Goal: Information Seeking & Learning: Learn about a topic

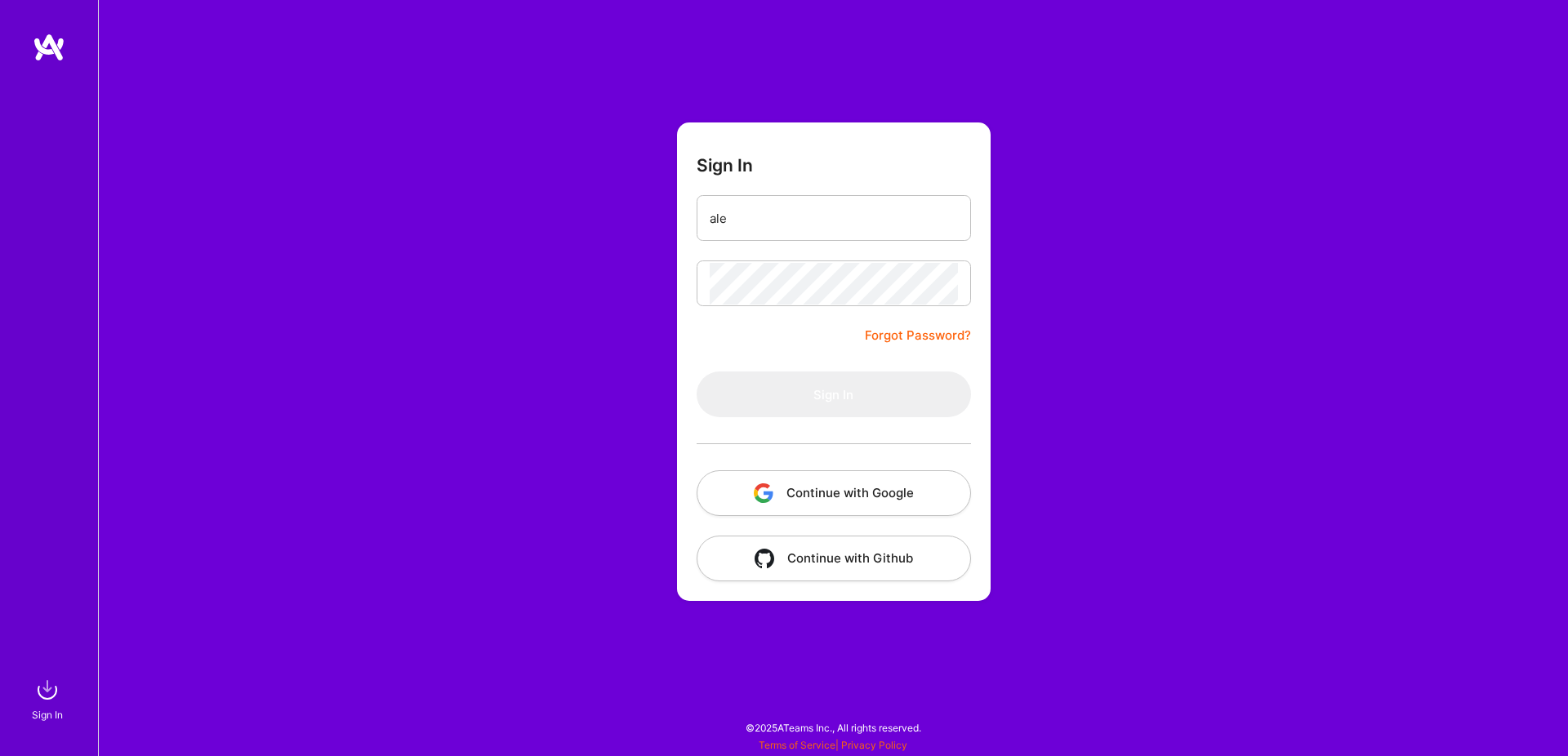
type input "[PERSON_NAME][EMAIL_ADDRESS][DOMAIN_NAME]"
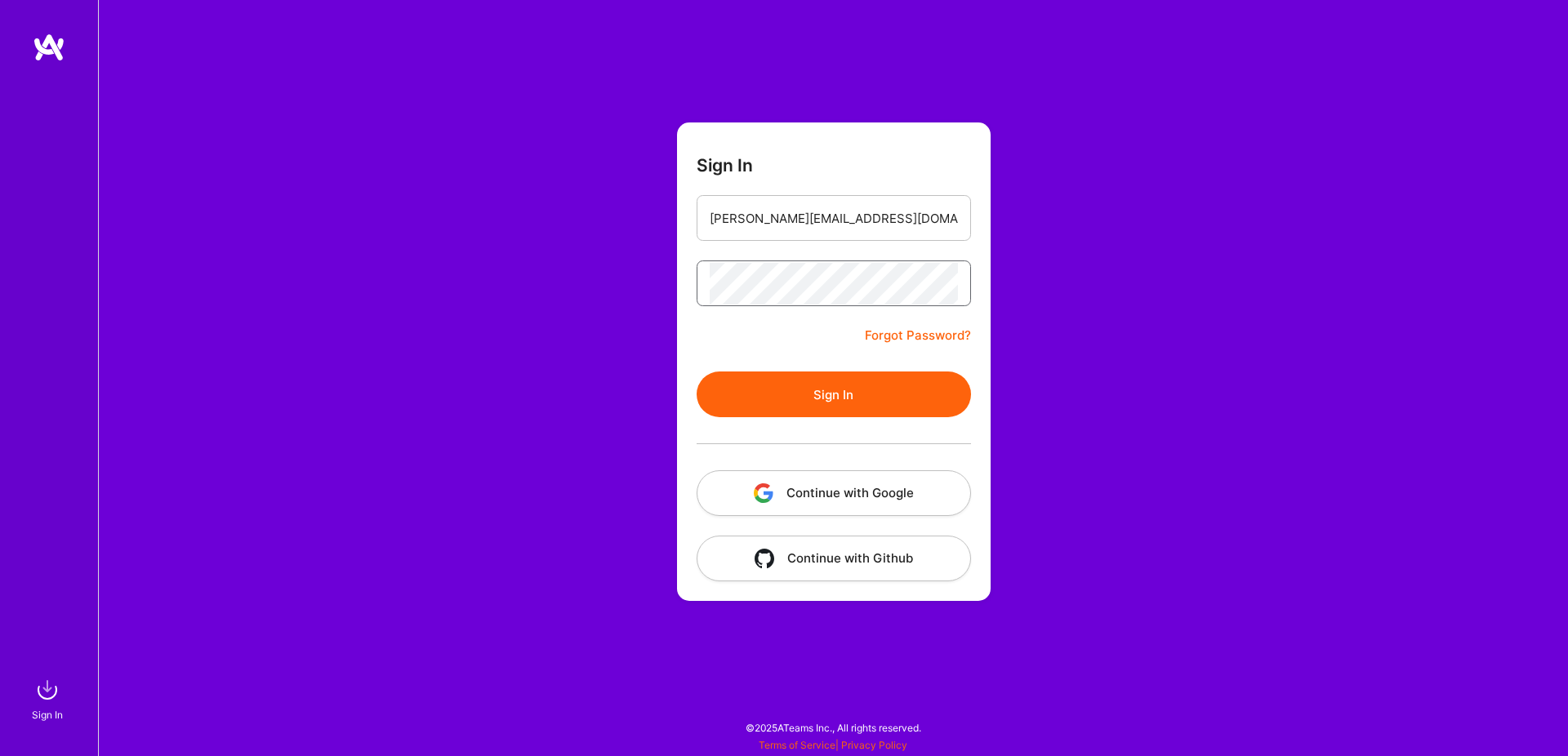
click at [696, 372] on button "Sign In" at bounding box center [833, 395] width 274 height 46
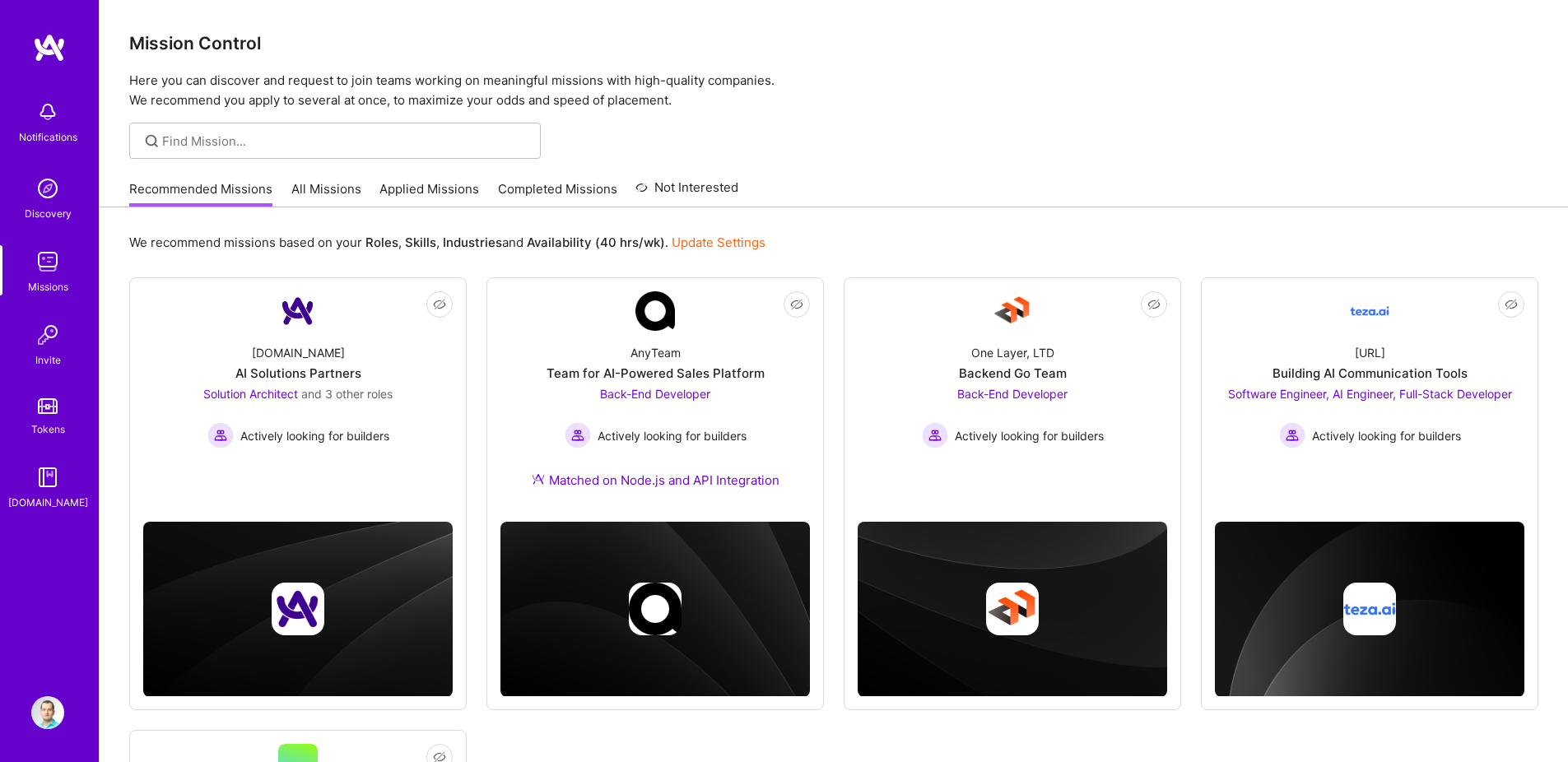
scroll to position [179, 0]
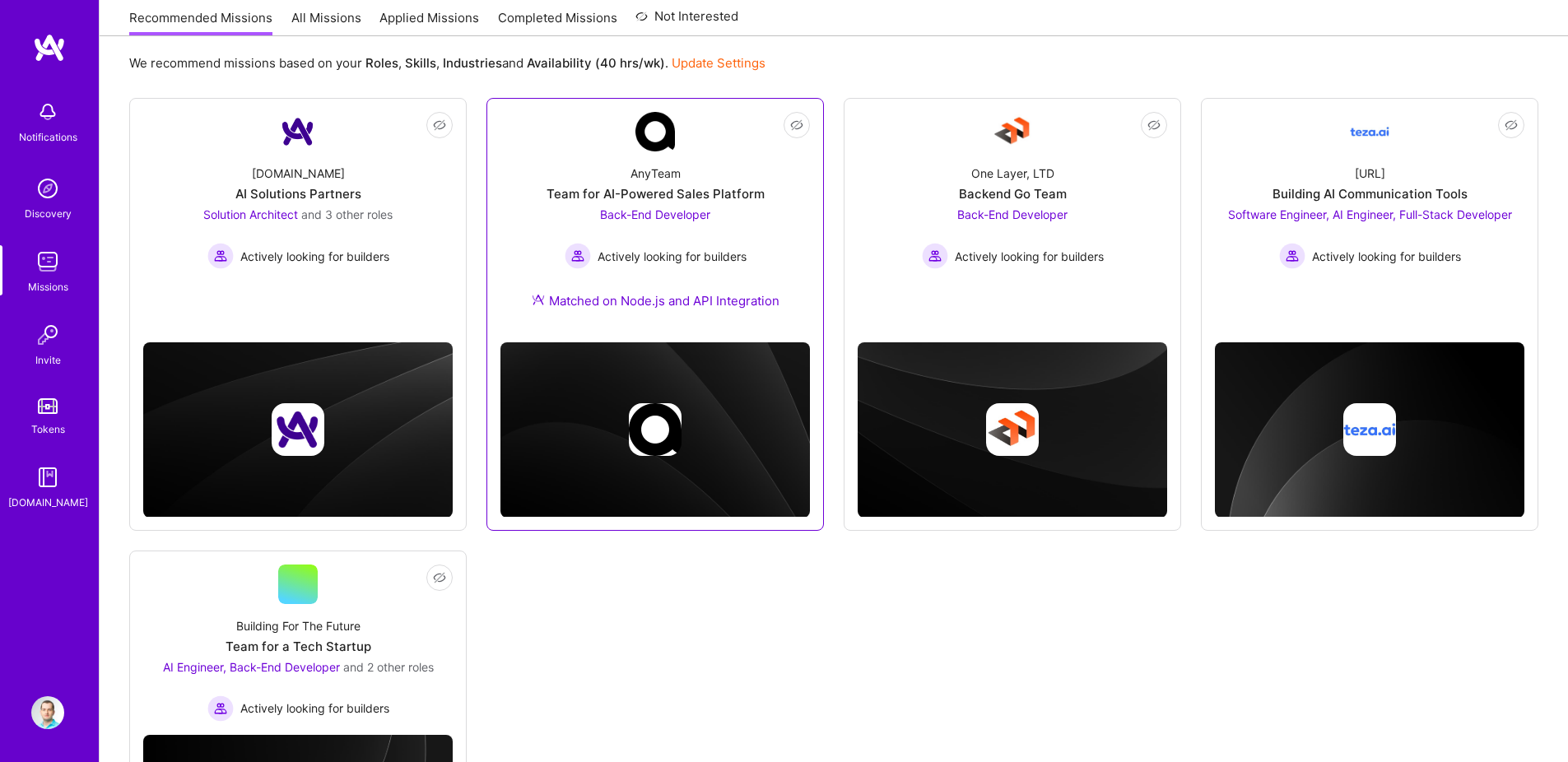
click at [625, 306] on div "Matched on Node.js and API Integration" at bounding box center [656, 301] width 247 height 17
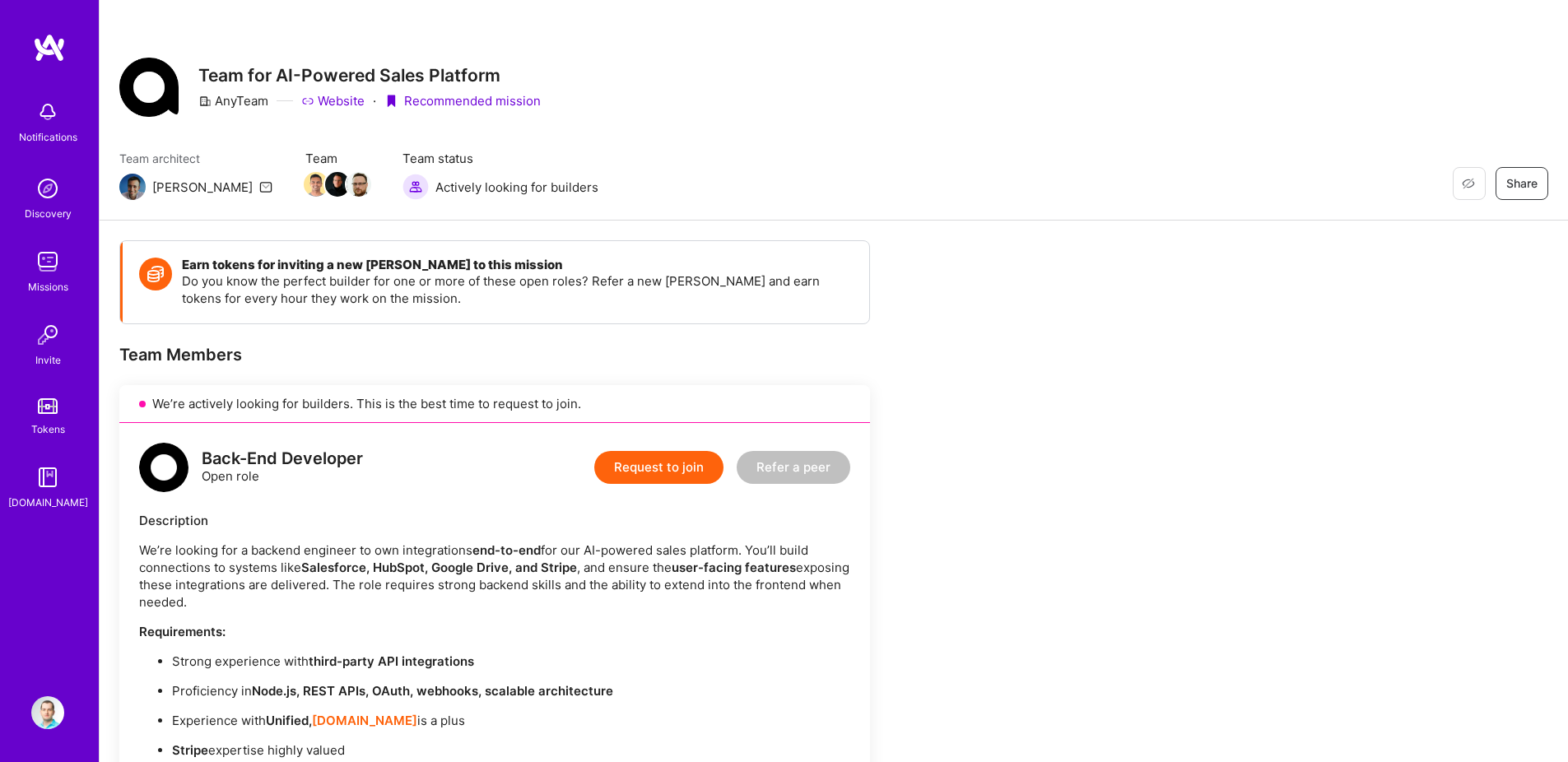
click at [61, 51] on img at bounding box center [49, 47] width 33 height 30
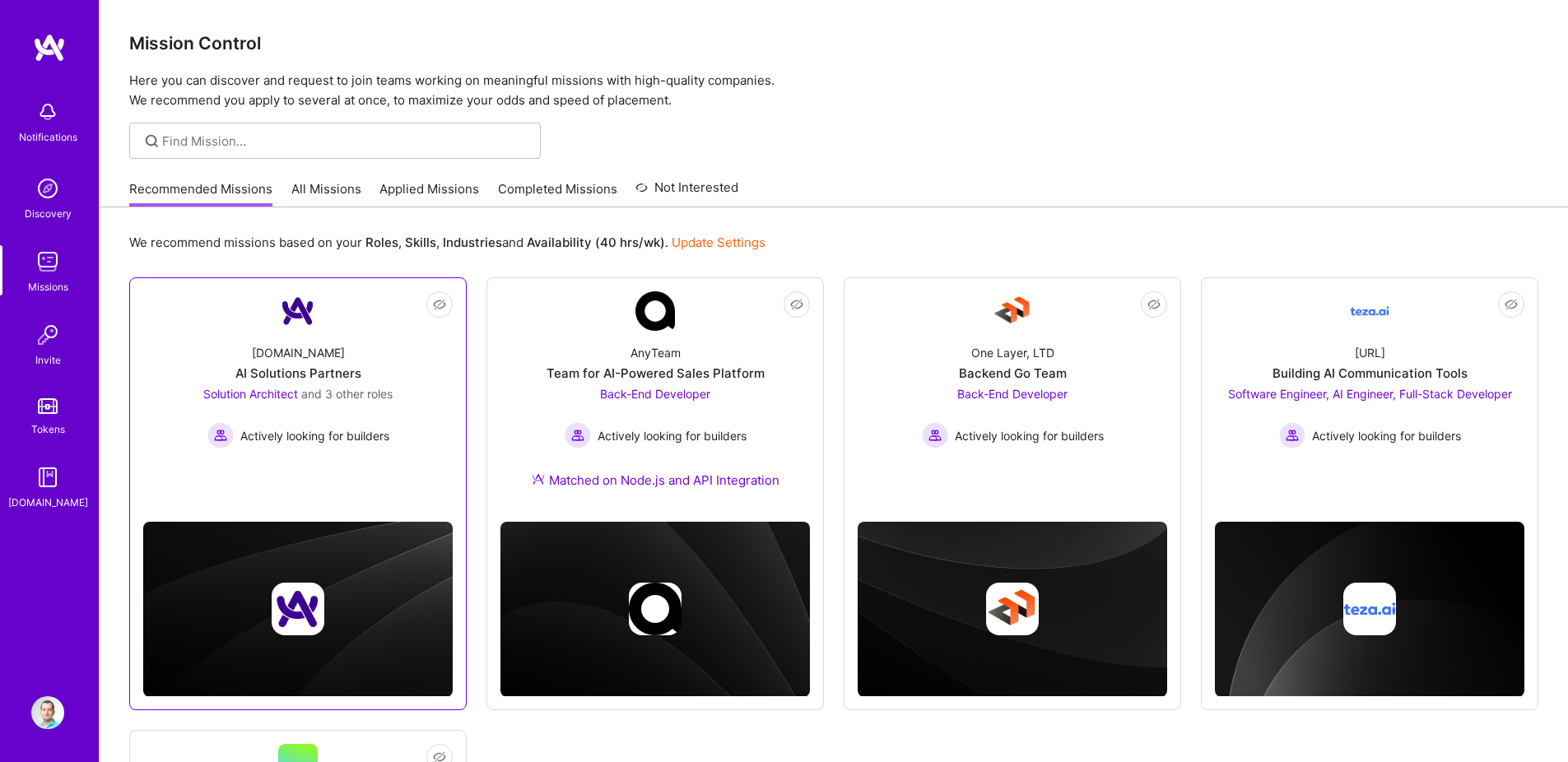
click at [314, 369] on div "AI Solutions Partners" at bounding box center [298, 373] width 126 height 17
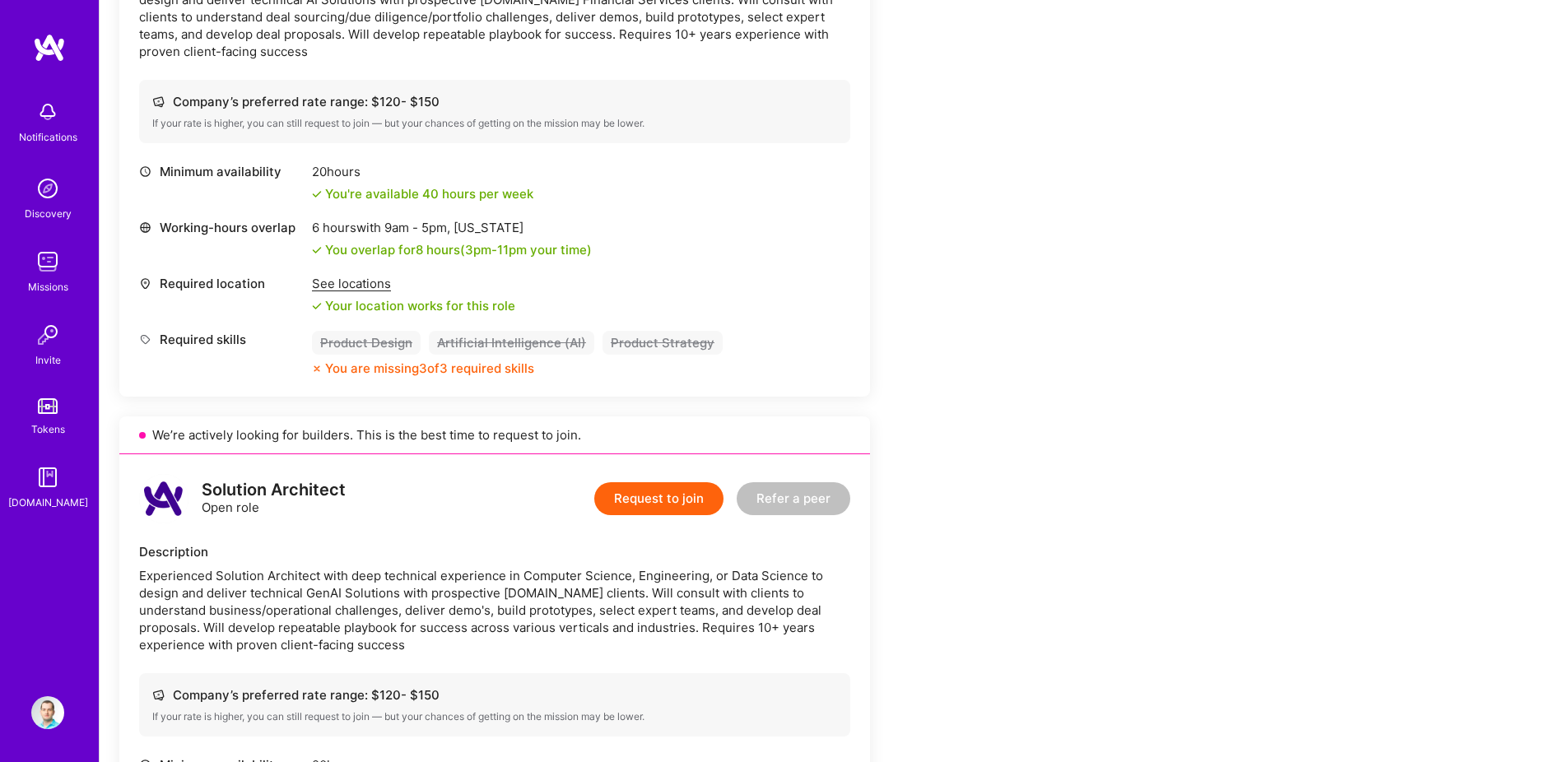
scroll to position [1745, 0]
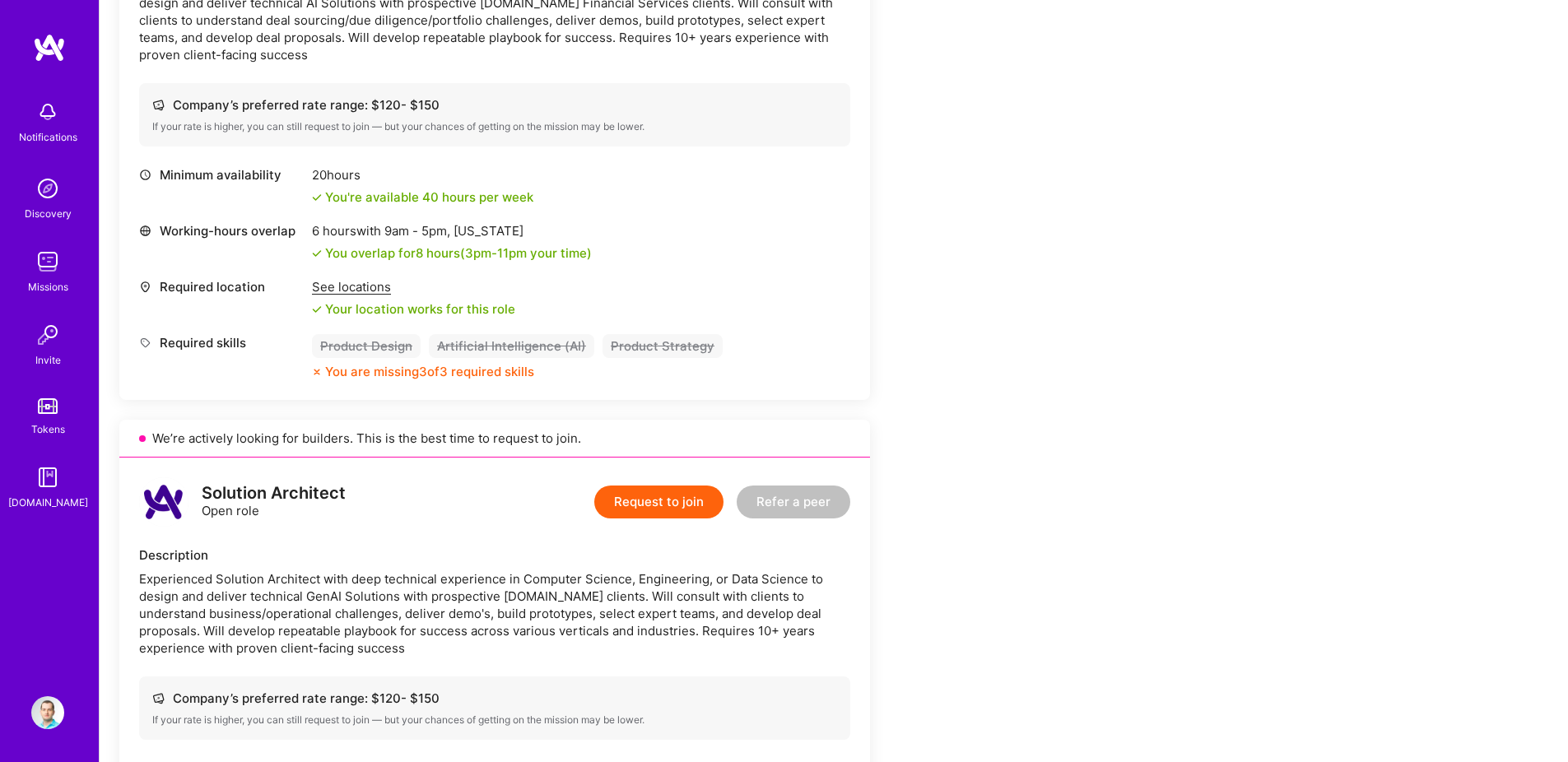
click at [368, 284] on div "See locations" at bounding box center [413, 287] width 203 height 17
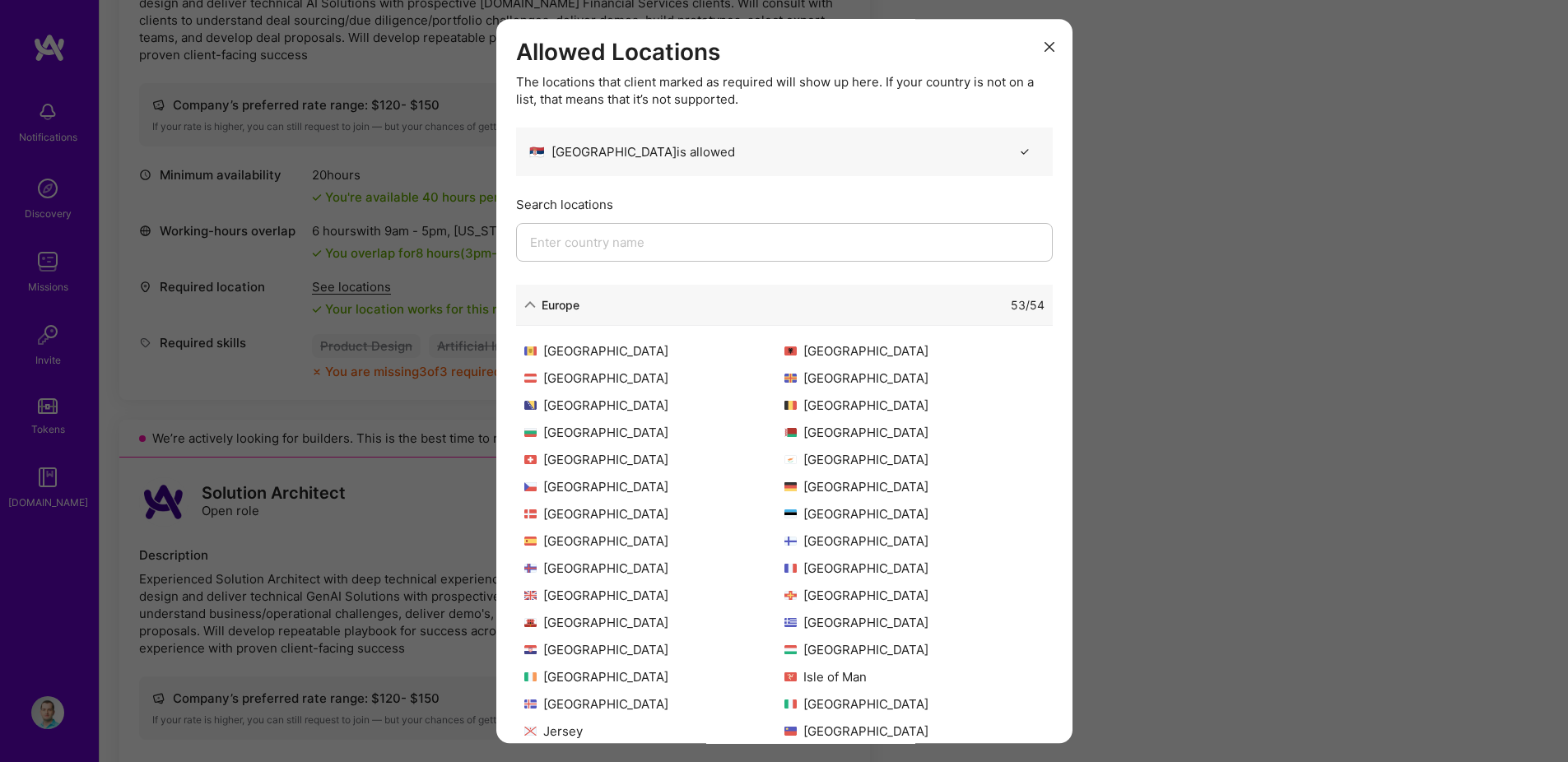
click at [1044, 48] on icon "modal" at bounding box center [1049, 47] width 10 height 10
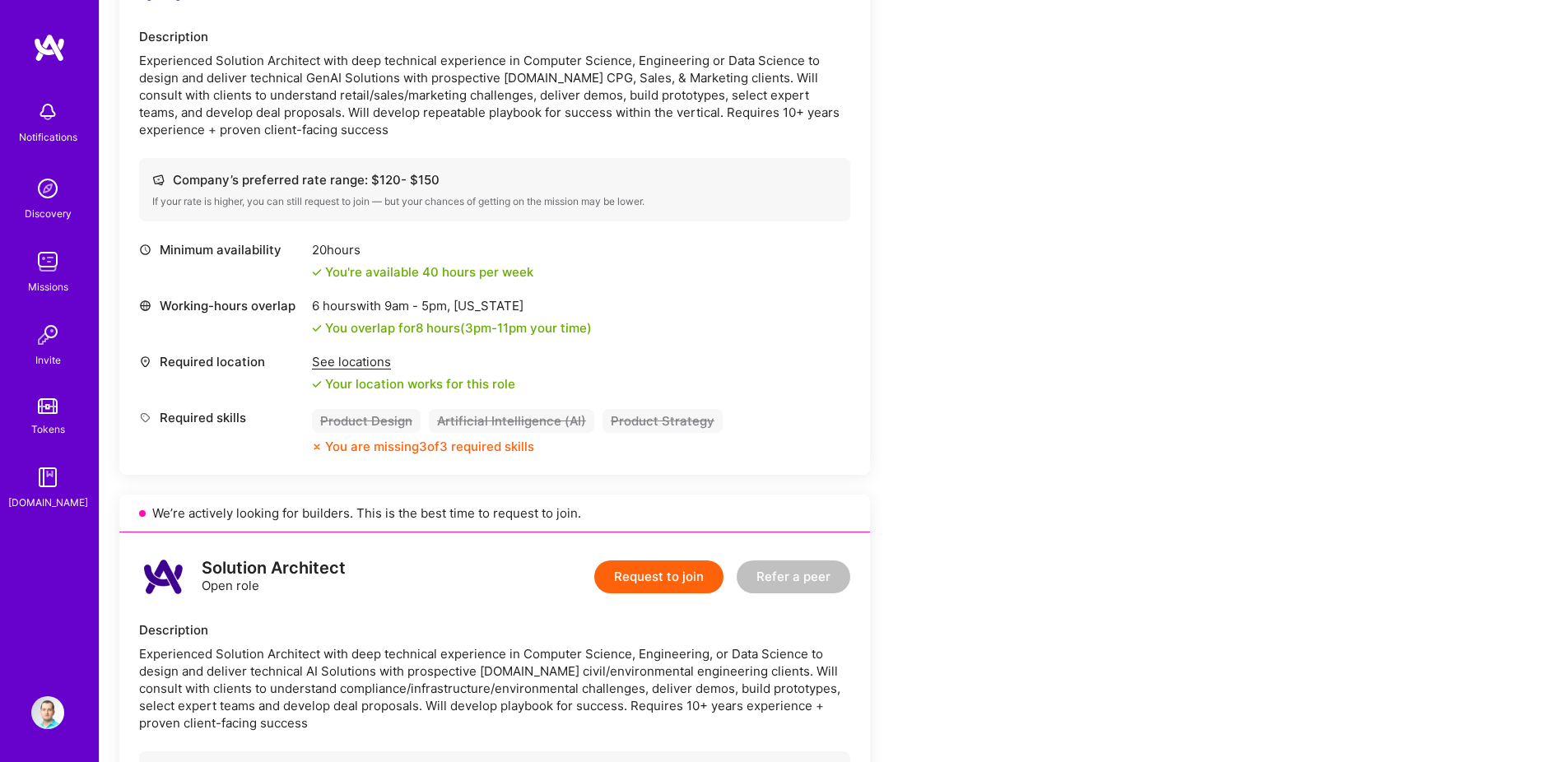
scroll to position [0, 0]
